Goal: Task Accomplishment & Management: Use online tool/utility

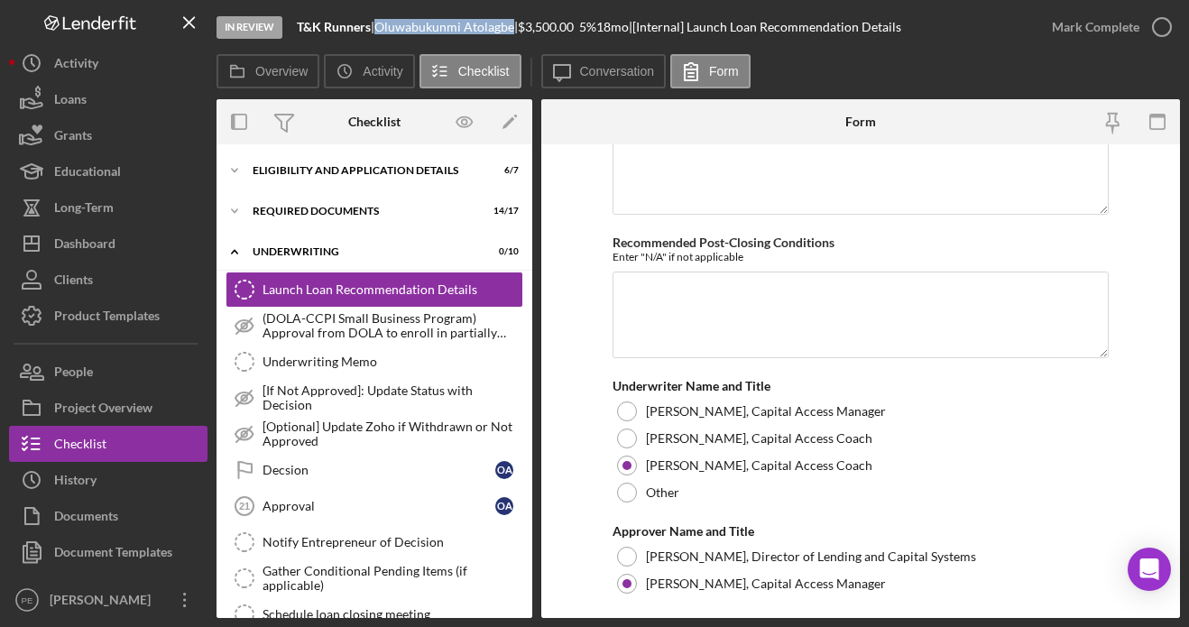
scroll to position [4420, 0]
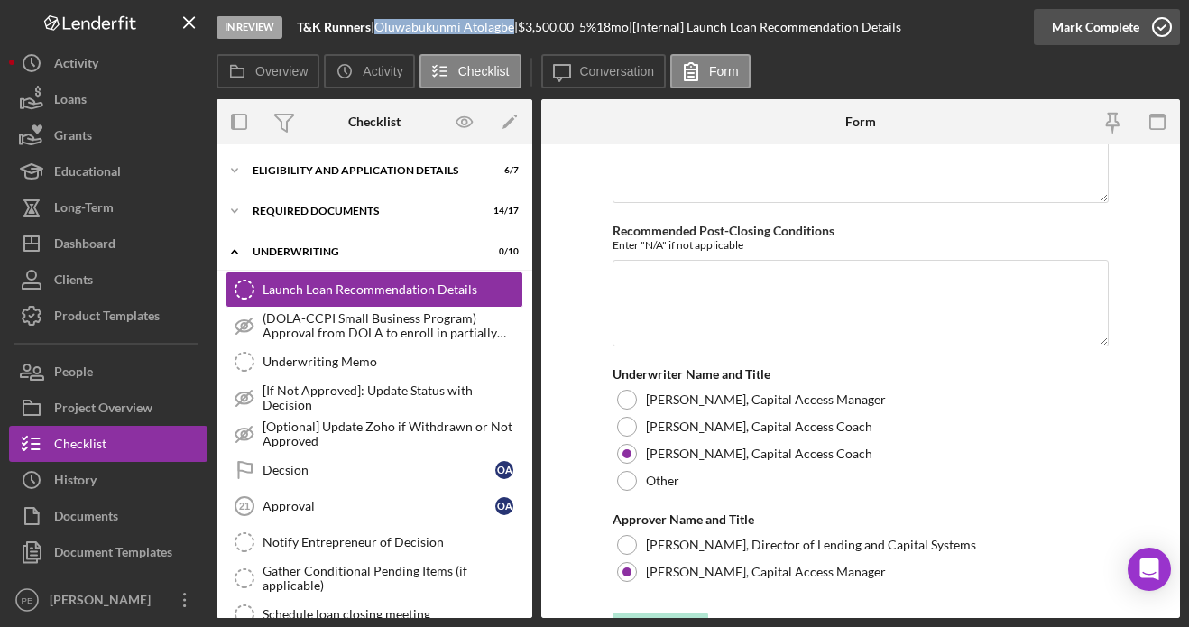
click at [1129, 31] on div "Mark Complete" at bounding box center [1096, 27] width 88 height 36
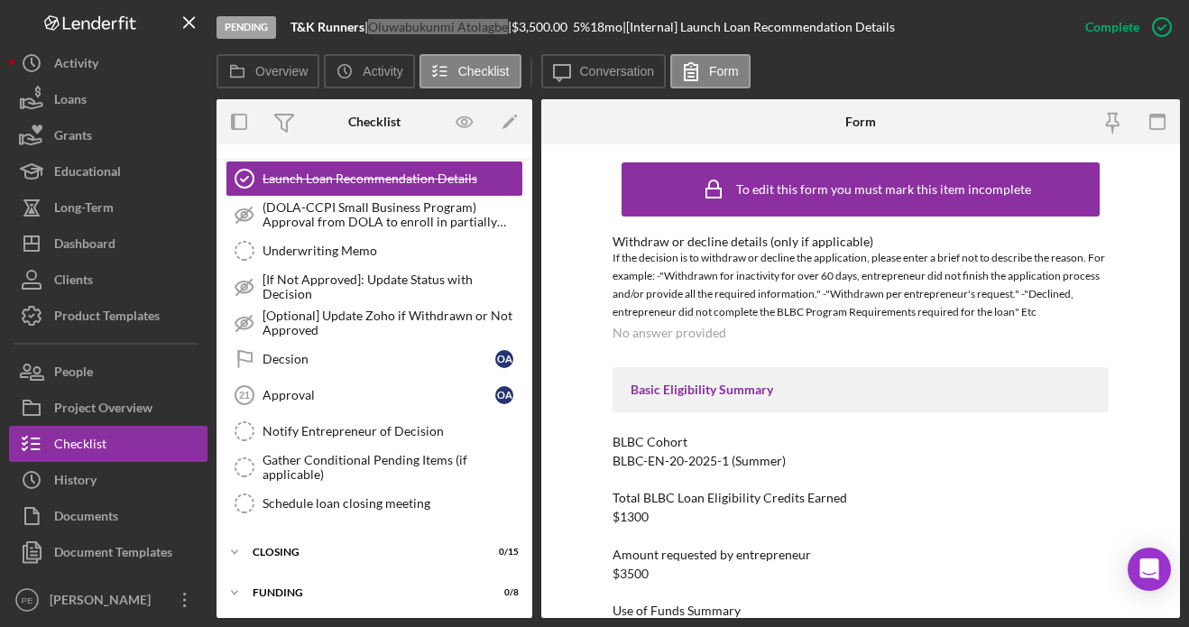
scroll to position [154, 0]
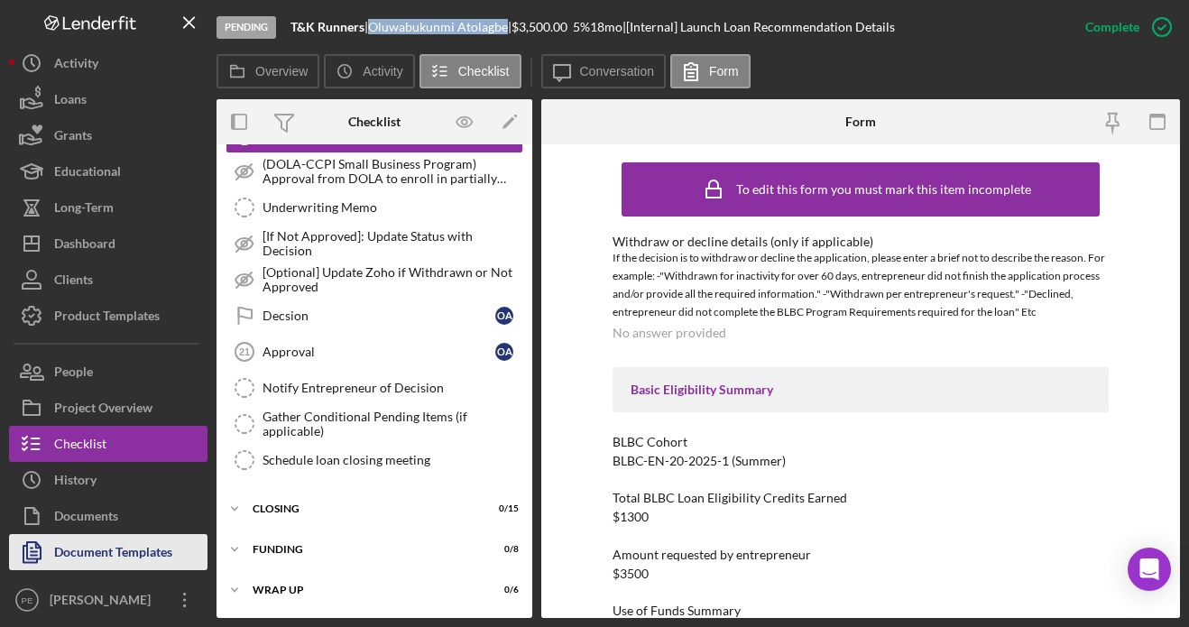
click at [59, 560] on div "Document Templates" at bounding box center [113, 554] width 118 height 41
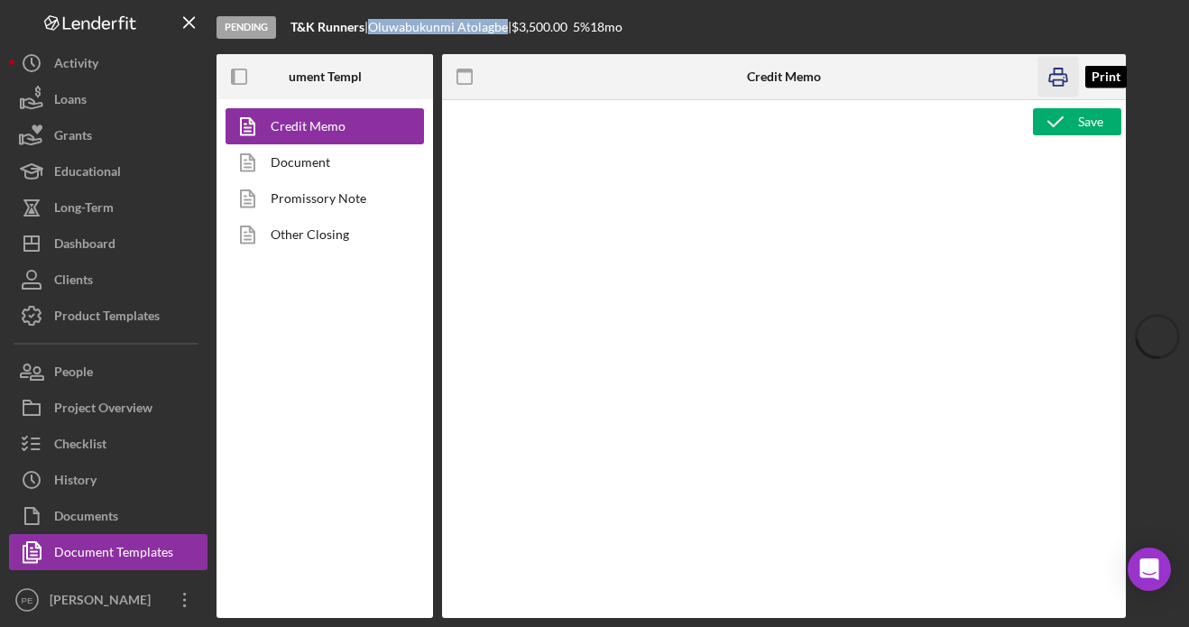
click at [1054, 80] on rect "button" at bounding box center [1059, 82] width 10 height 5
type textarea "<p style="margin-bottom: 0; line-height: normal; text-align: left; padding-left…"
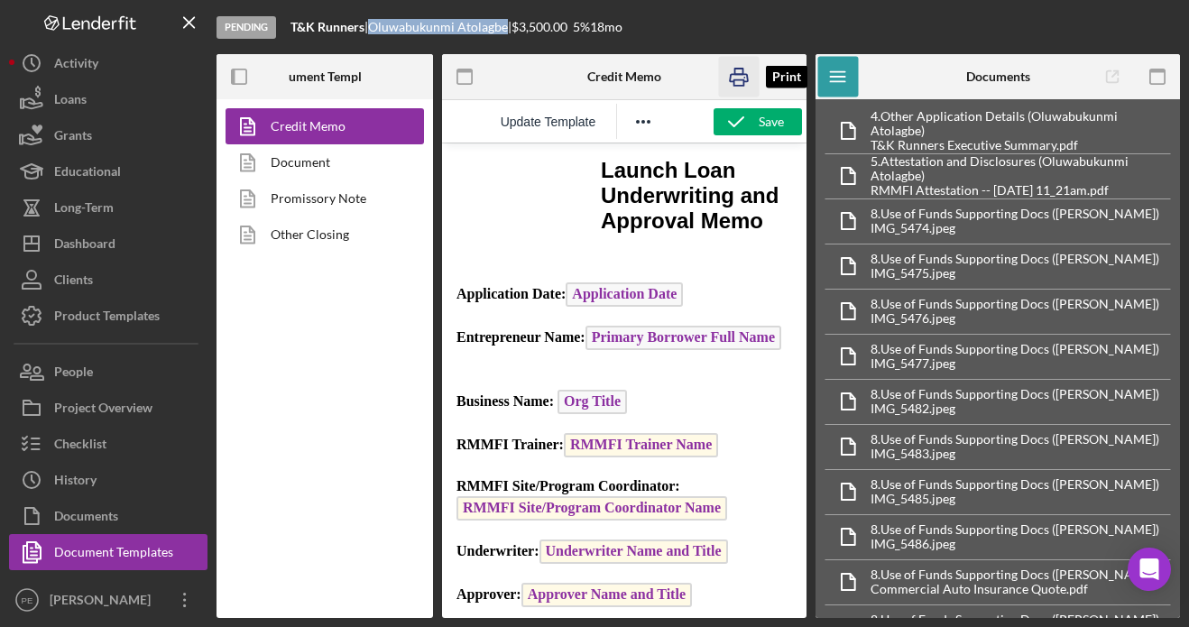
click at [745, 74] on icon "button" at bounding box center [739, 77] width 18 height 7
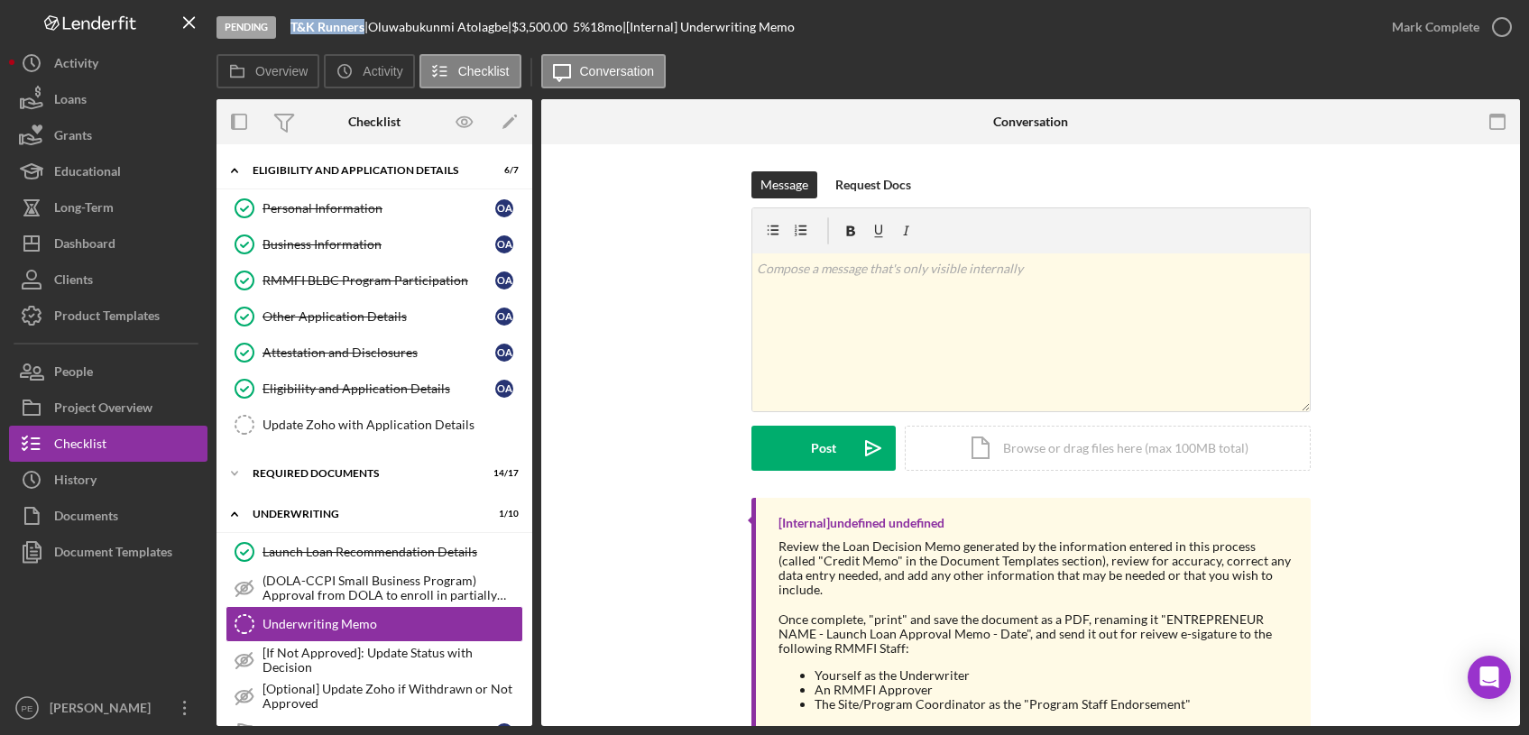
scroll to position [71, 0]
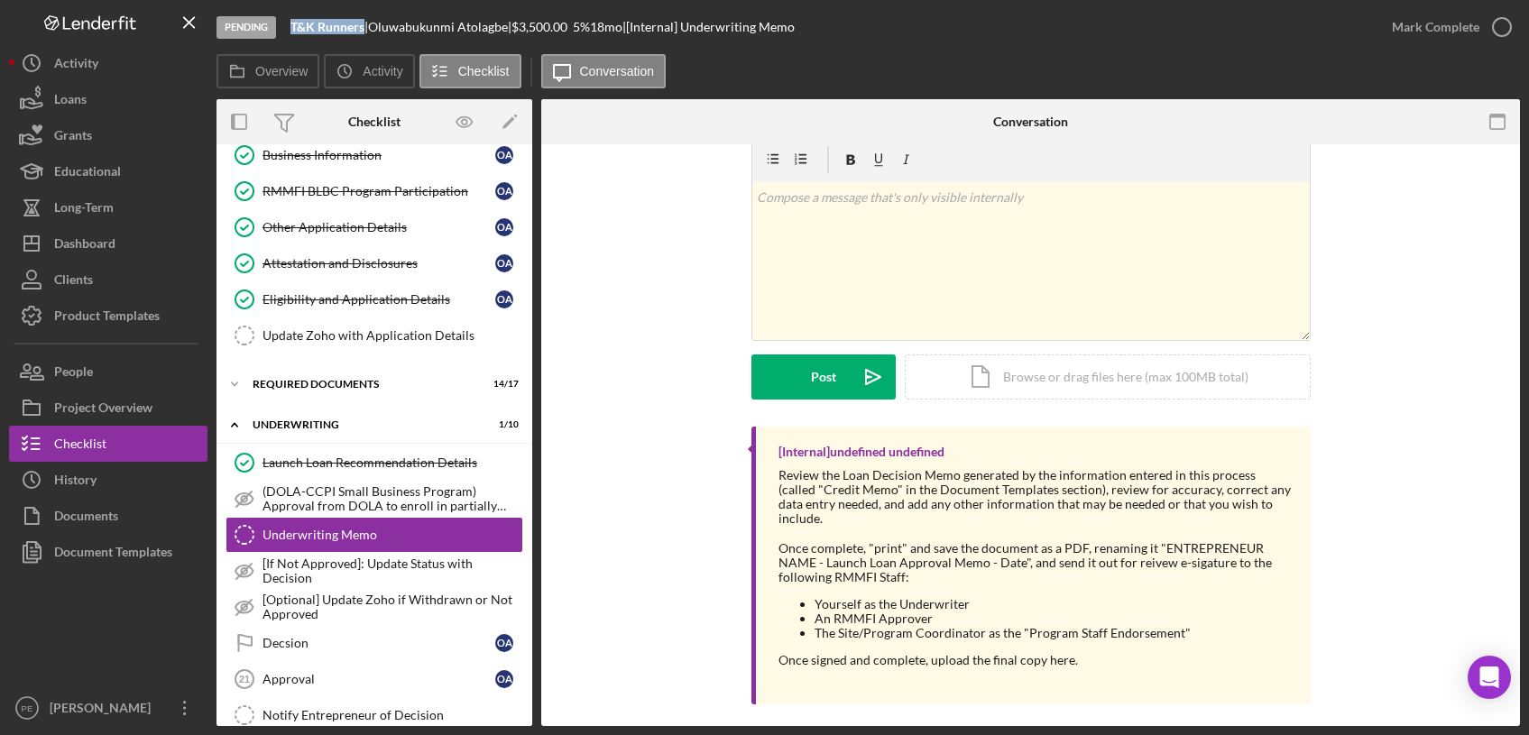
drag, startPoint x: 521, startPoint y: 28, endPoint x: 378, endPoint y: 28, distance: 142.6
click at [378, 28] on div "T&K Runners | [PERSON_NAME] | $3,500.00 5 % 18 mo | [Internal] Underwriting Memo" at bounding box center [543, 27] width 504 height 14
copy div "[PERSON_NAME]"
click at [825, 550] on div "Once complete, "print" and save the document as a PDF, renaming it "ENTREPRENEU…" at bounding box center [1036, 562] width 514 height 43
click at [811, 550] on div "Once complete, "print" and save the document as a PDF, renaming it "ENTREPRENEU…" at bounding box center [1036, 562] width 514 height 43
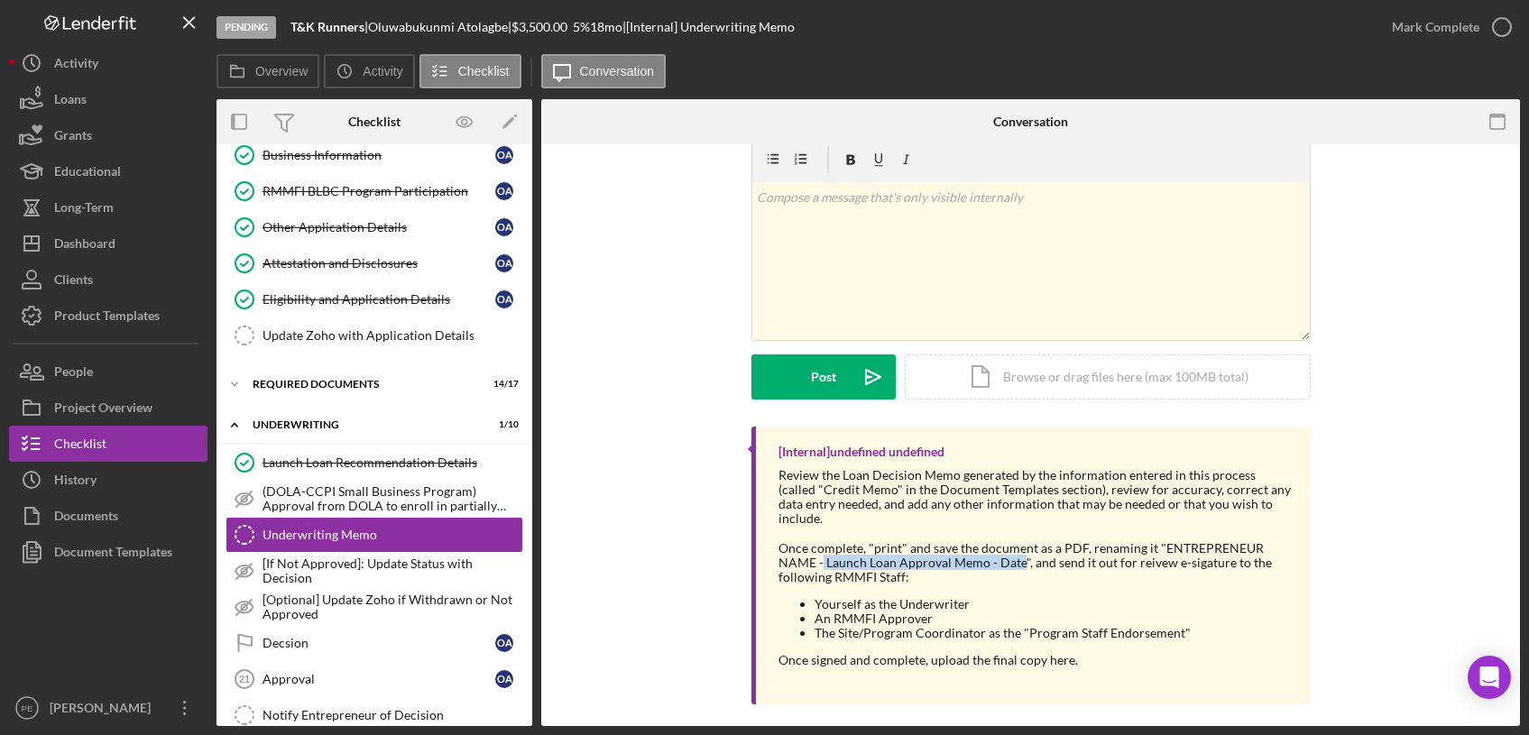
drag, startPoint x: 819, startPoint y: 550, endPoint x: 1018, endPoint y: 546, distance: 198.6
click at [1018, 546] on div "Once complete, "print" and save the document as a PDF, renaming it "ENTREPRENEU…" at bounding box center [1036, 562] width 514 height 43
copy div "Launch Loan Approval Memo - Date"
